Goal: Find specific page/section

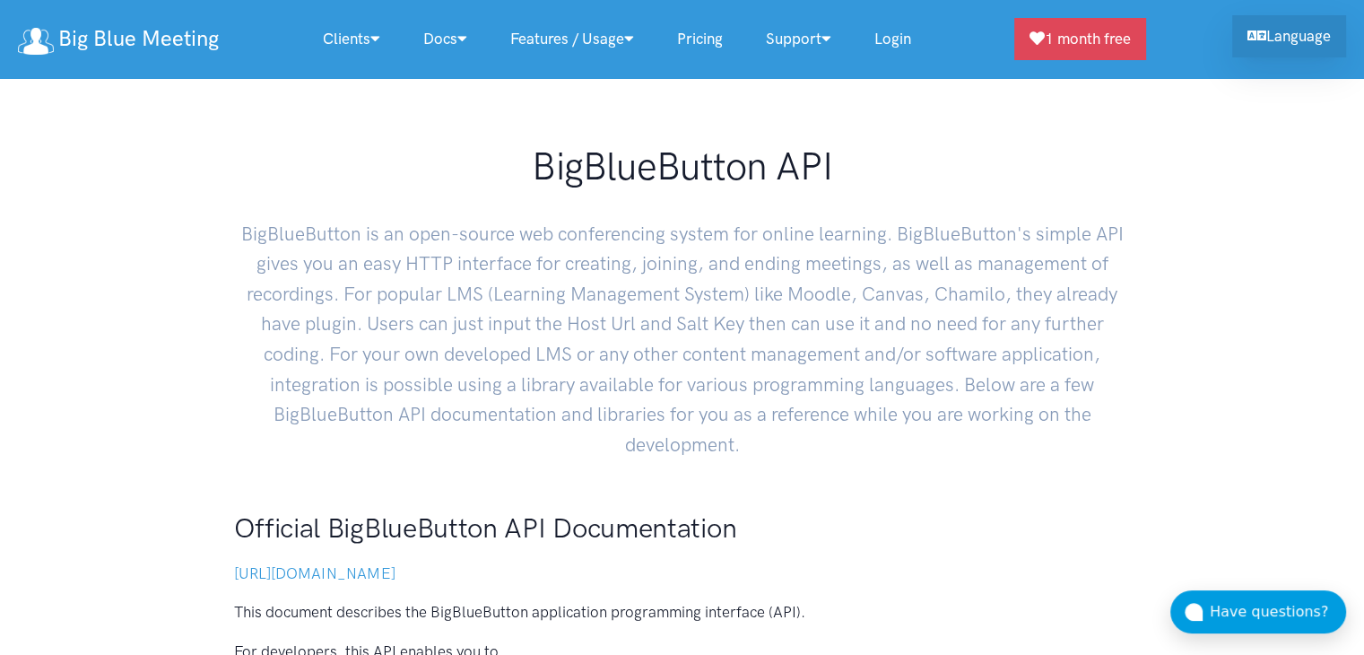
click at [1279, 45] on link "Language" at bounding box center [1289, 36] width 114 height 42
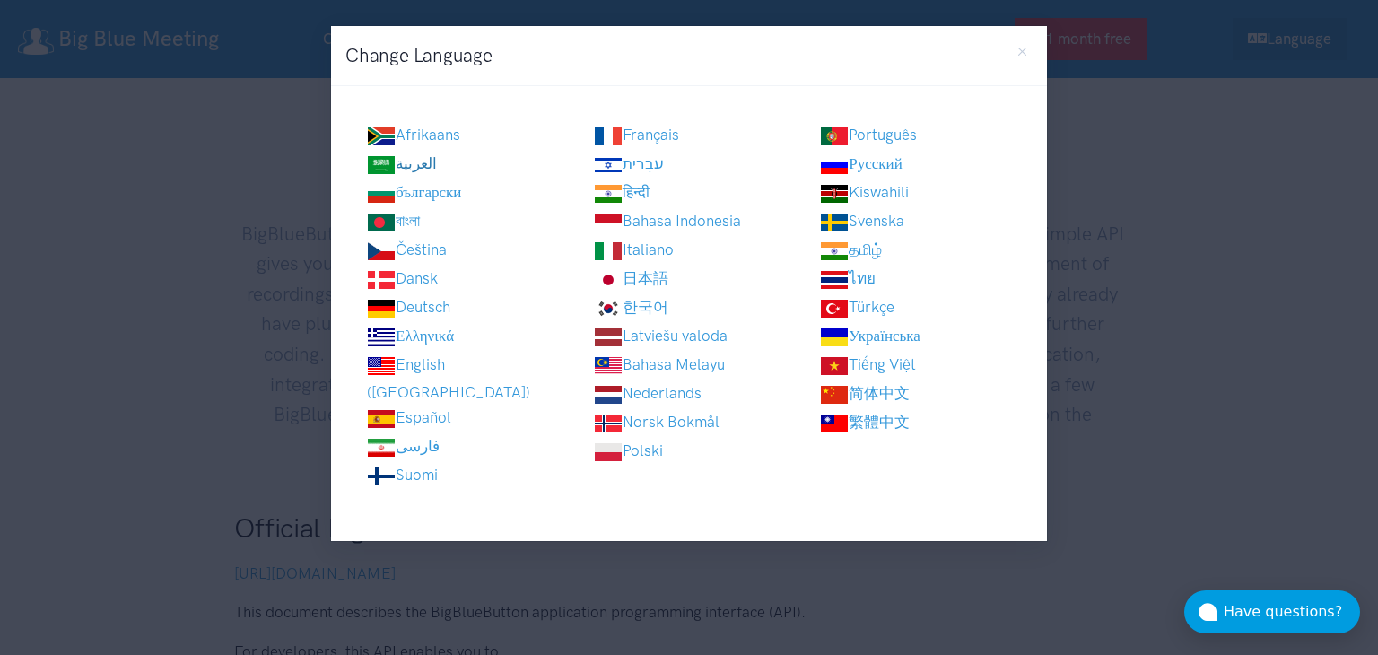
click at [435, 156] on link "العربية" at bounding box center [402, 163] width 70 height 18
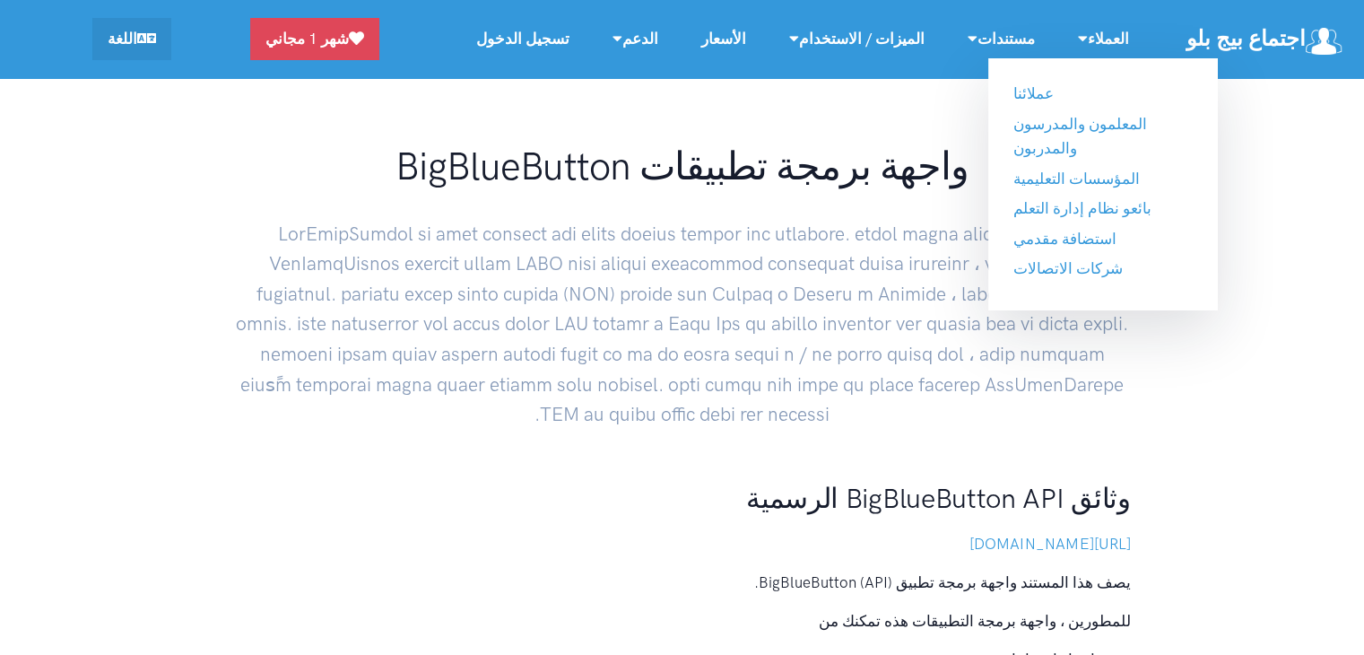
click at [1125, 55] on link "العملاء" at bounding box center [1103, 39] width 94 height 39
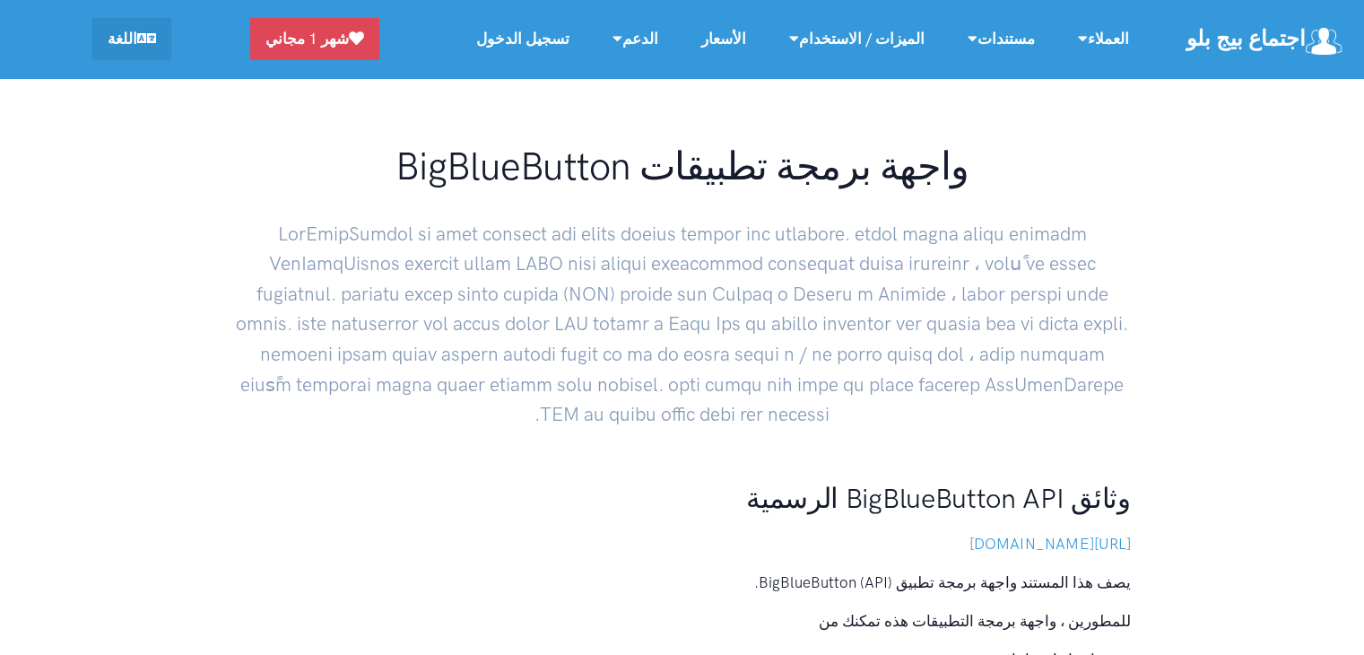
click at [1125, 55] on link "العملاء" at bounding box center [1103, 39] width 94 height 39
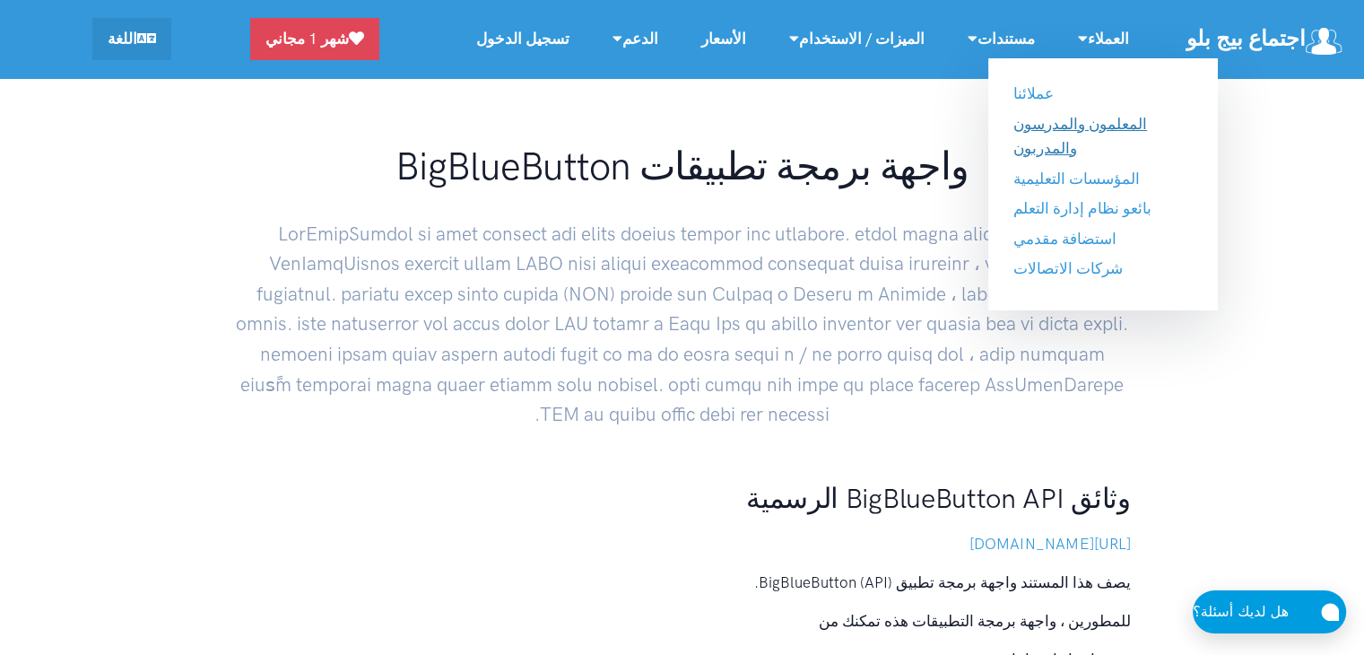
click at [1106, 126] on link "المعلمون والمدرسون والمدربون" at bounding box center [1080, 136] width 134 height 42
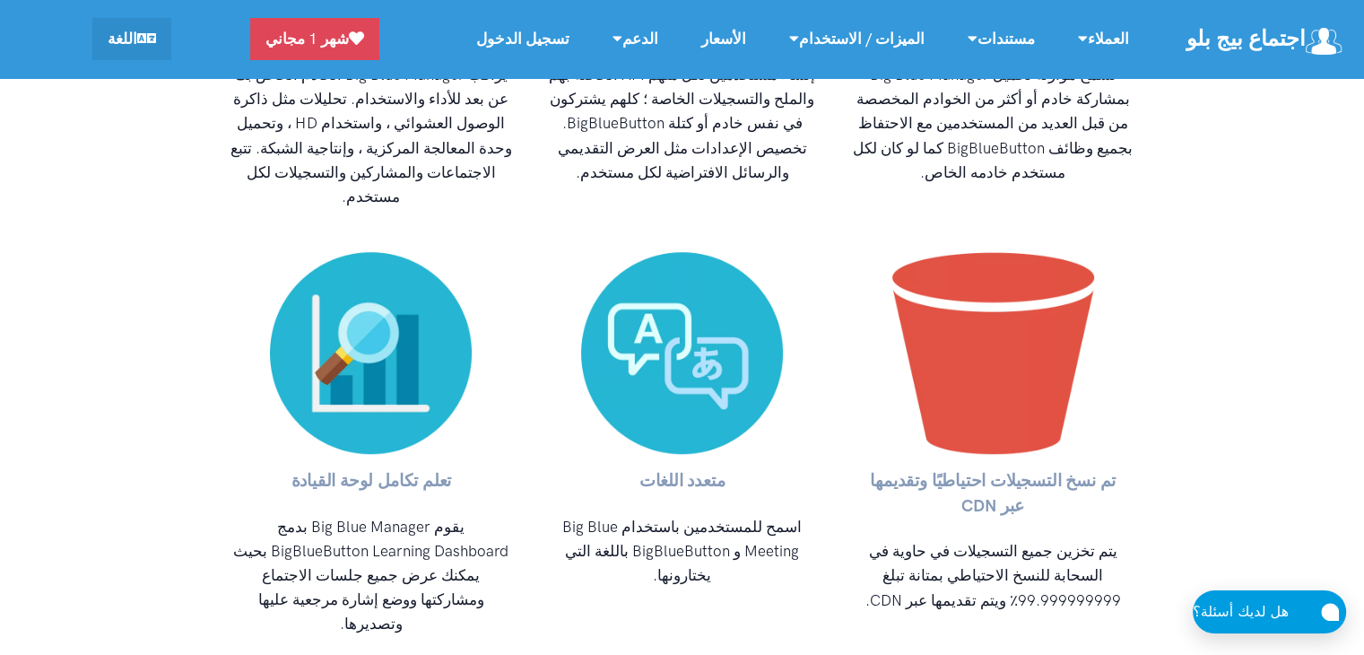
scroll to position [8242, 0]
